Goal: Task Accomplishment & Management: Use online tool/utility

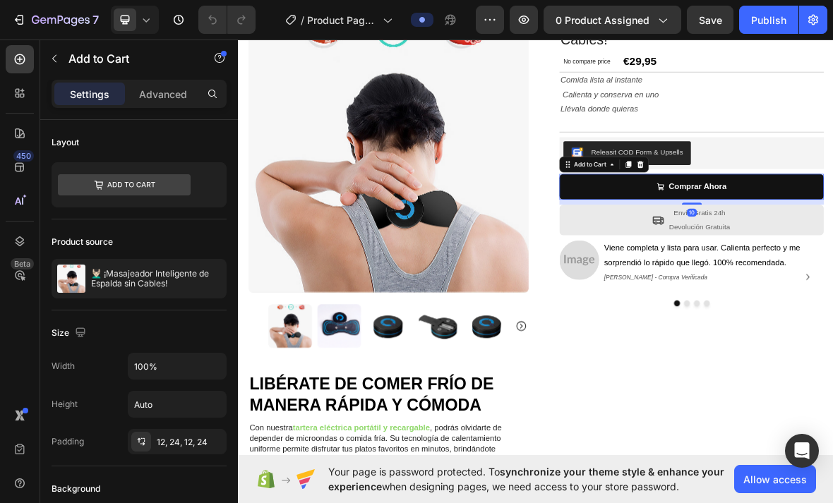
scroll to position [97, 0]
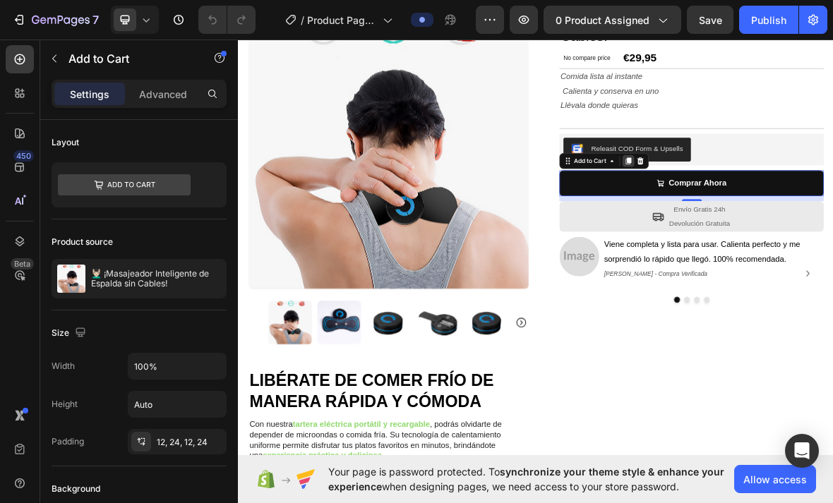
click at [791, 218] on div at bounding box center [792, 214] width 17 height 17
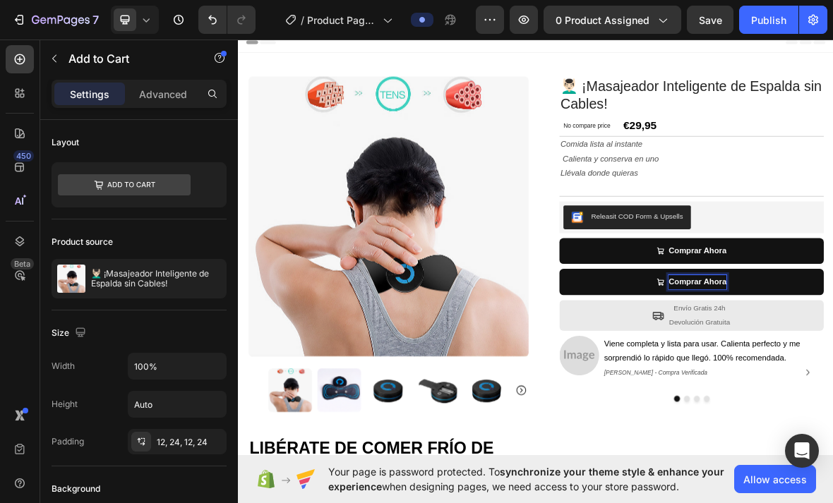
scroll to position [180, 0]
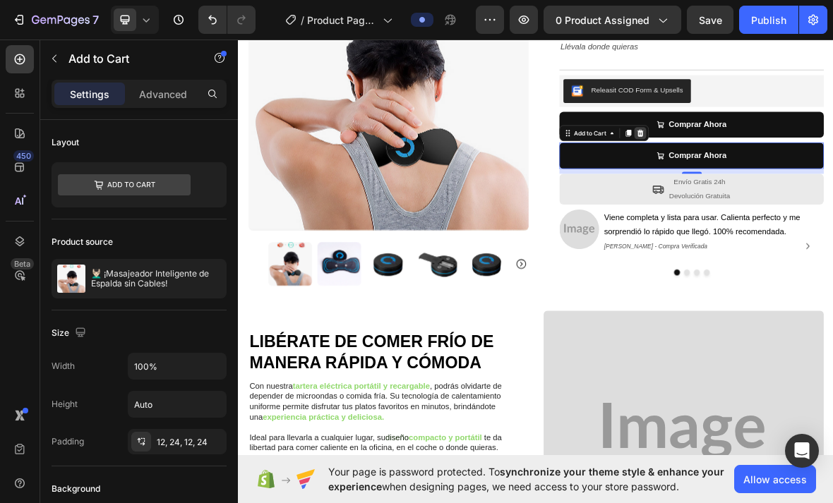
click at [812, 174] on icon at bounding box center [810, 175] width 9 height 10
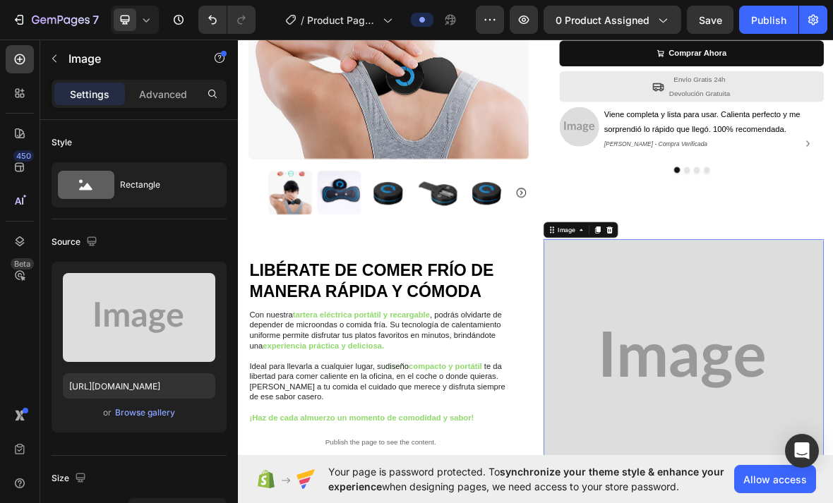
scroll to position [289, 0]
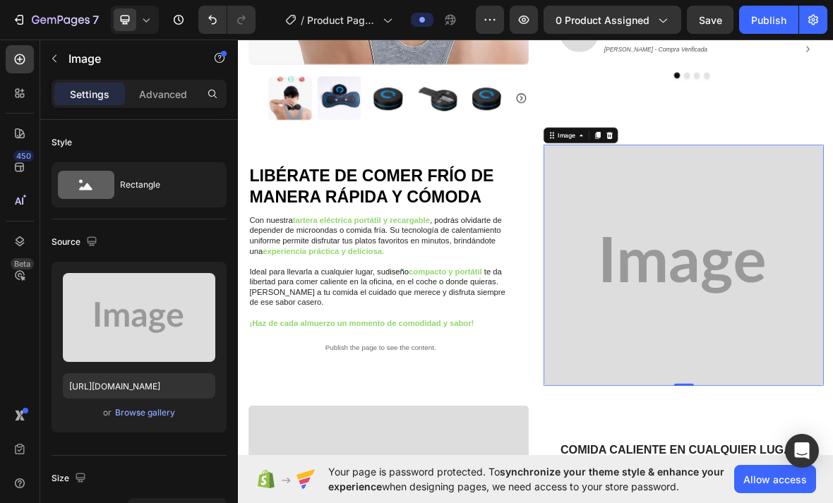
scroll to position [455, 0]
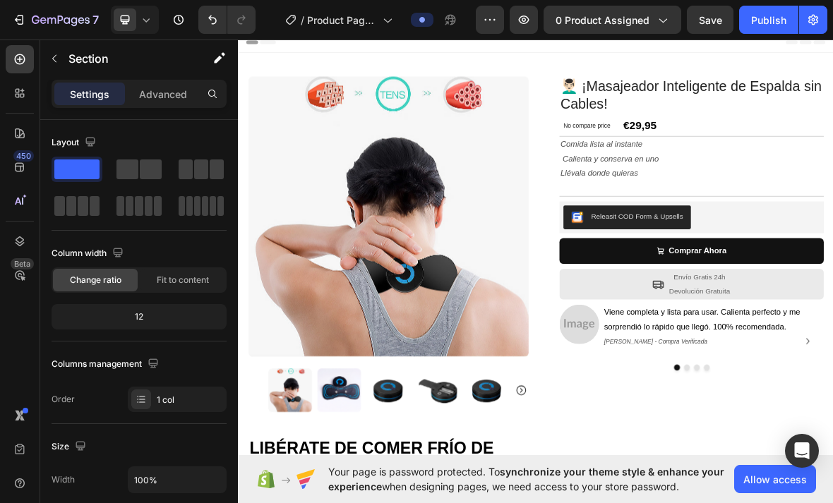
scroll to position [0, 0]
click at [659, 26] on icon "button" at bounding box center [662, 20] width 14 height 14
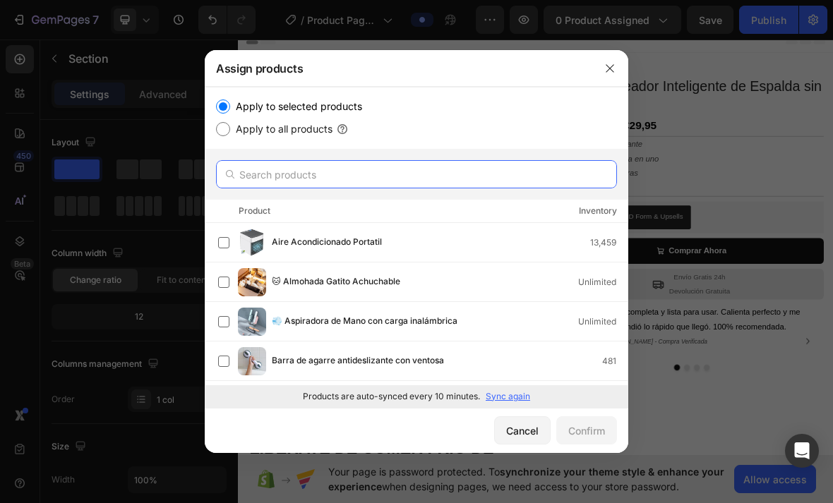
click at [473, 160] on input "text" at bounding box center [416, 174] width 401 height 28
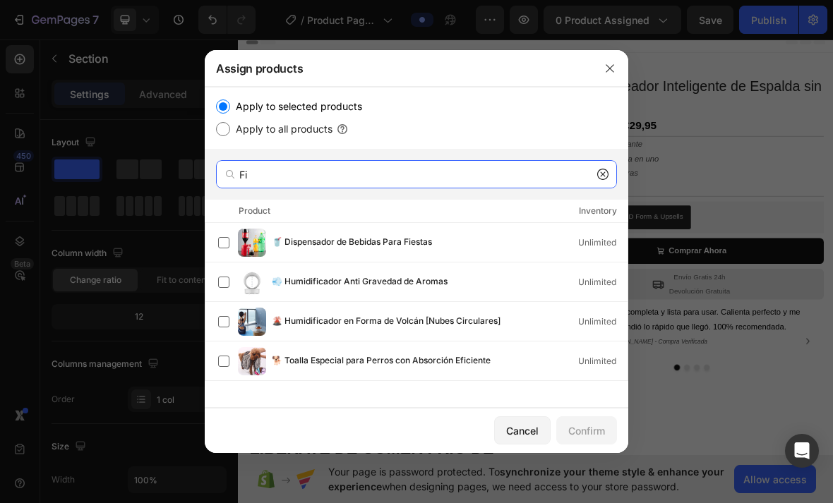
type input "F"
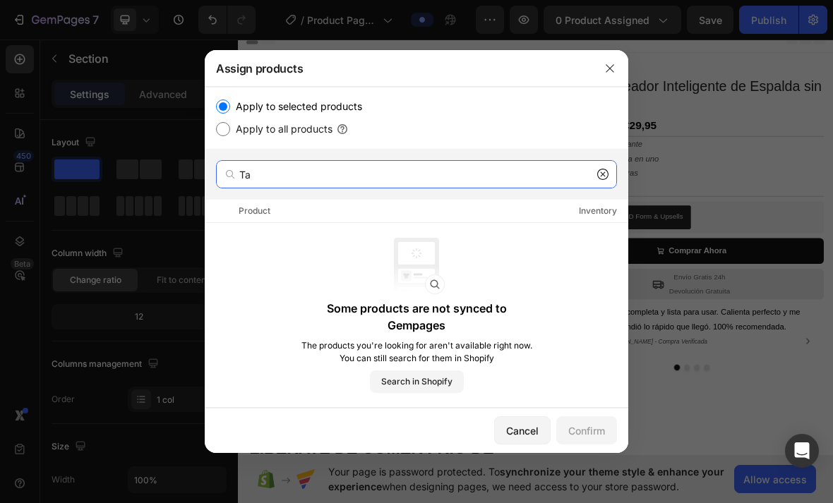
type input "T"
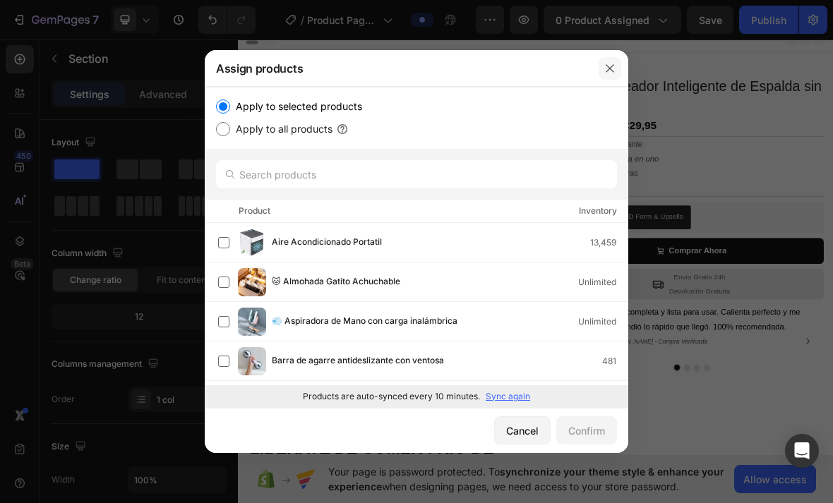
click at [618, 57] on button "button" at bounding box center [610, 68] width 23 height 23
